Goal: Task Accomplishment & Management: Manage account settings

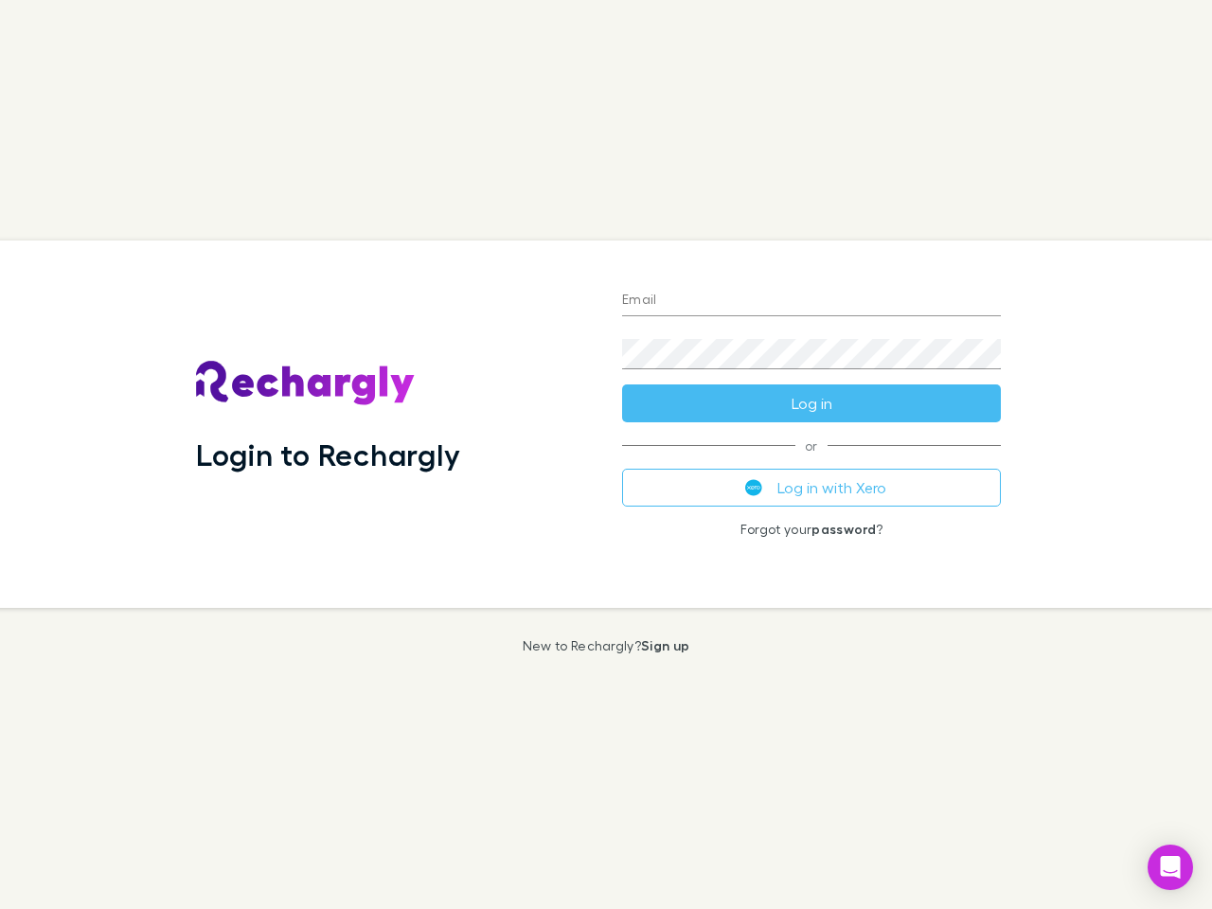
click at [606, 455] on div "Login to Rechargly" at bounding box center [394, 425] width 426 height 368
click at [812, 301] on input "Email" at bounding box center [811, 301] width 379 height 30
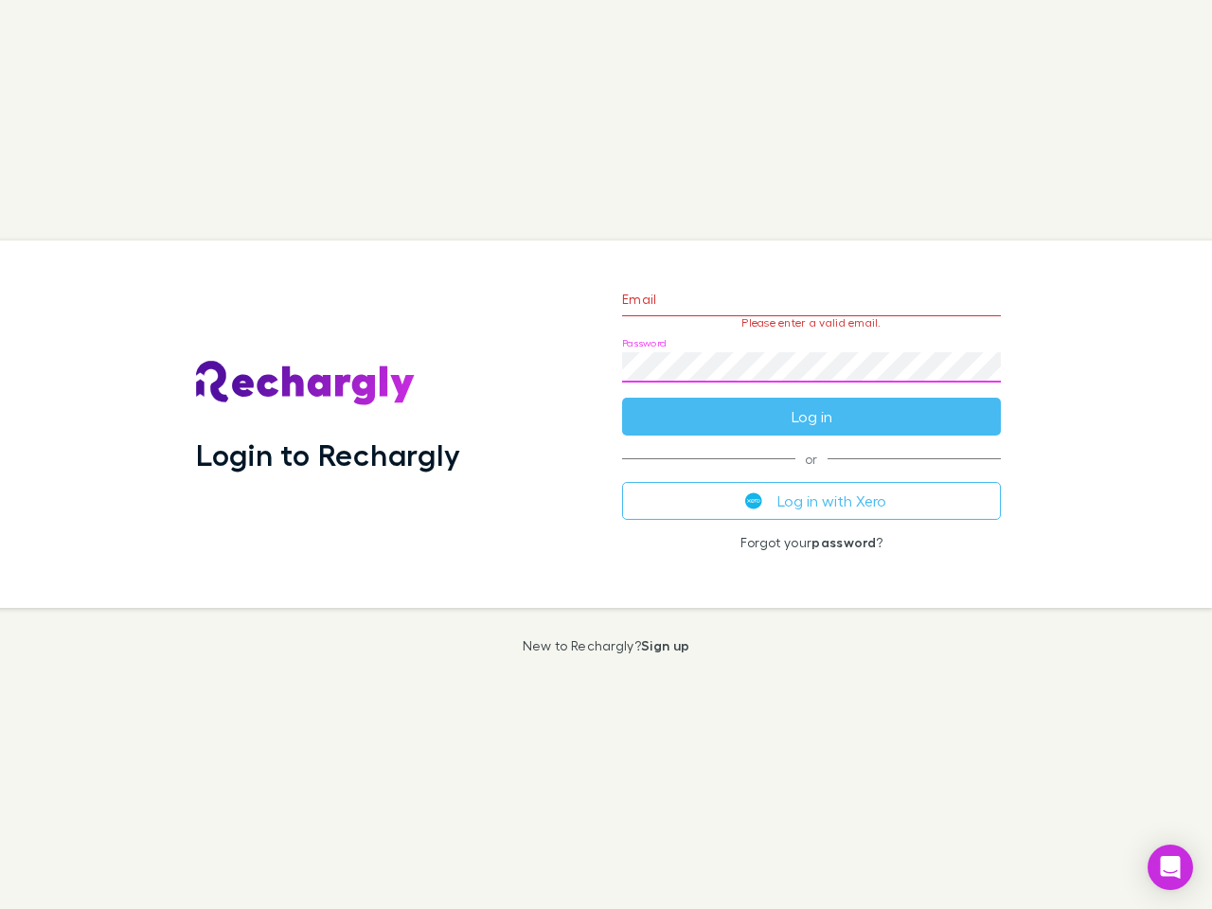
click at [812, 404] on form "Email Please enter a valid email. Password Log in" at bounding box center [811, 353] width 379 height 165
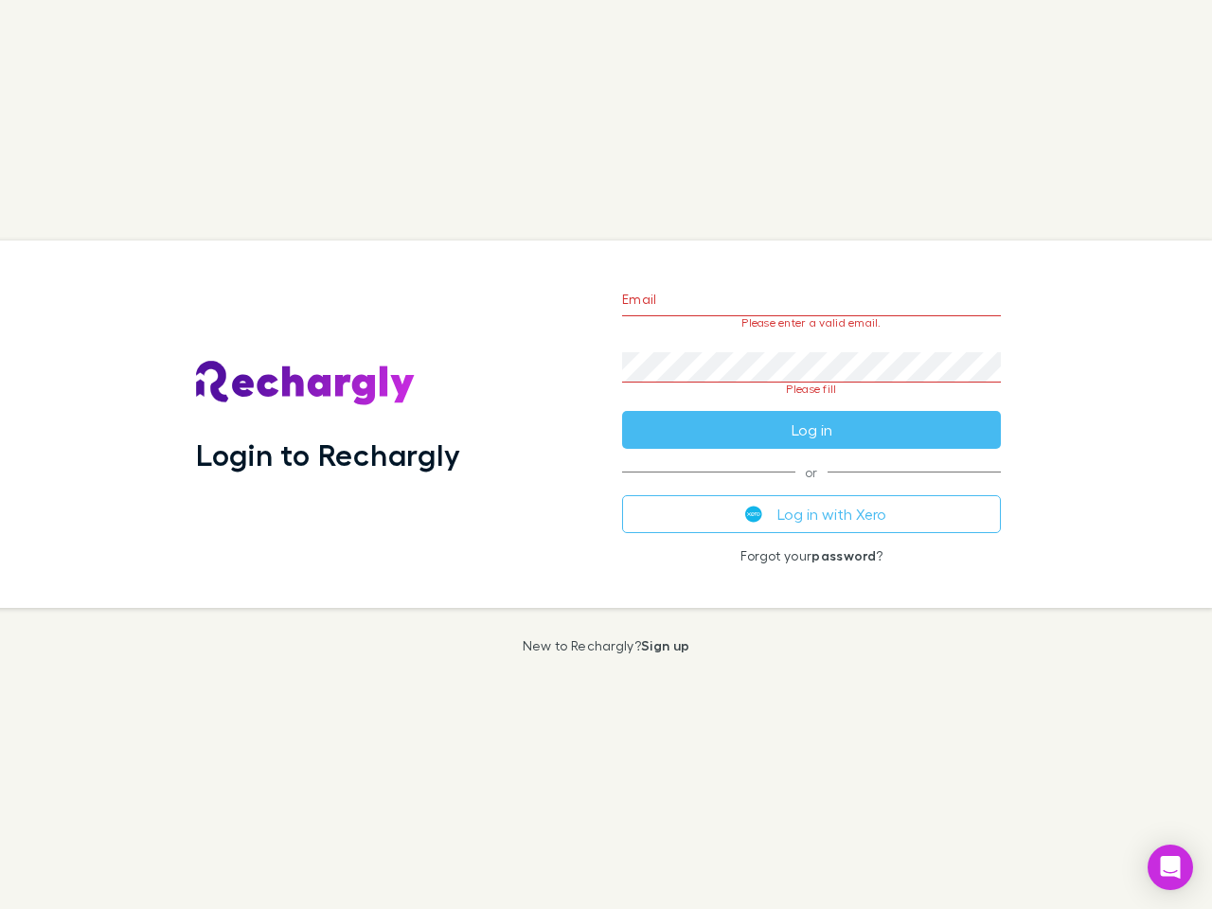
click at [812, 488] on div "Email Please enter a valid email. Password Please fill Log in or Log in with Xe…" at bounding box center [811, 425] width 409 height 368
click at [1171, 868] on icon "Open Intercom Messenger" at bounding box center [1171, 867] width 20 height 23
